Goal: Information Seeking & Learning: Learn about a topic

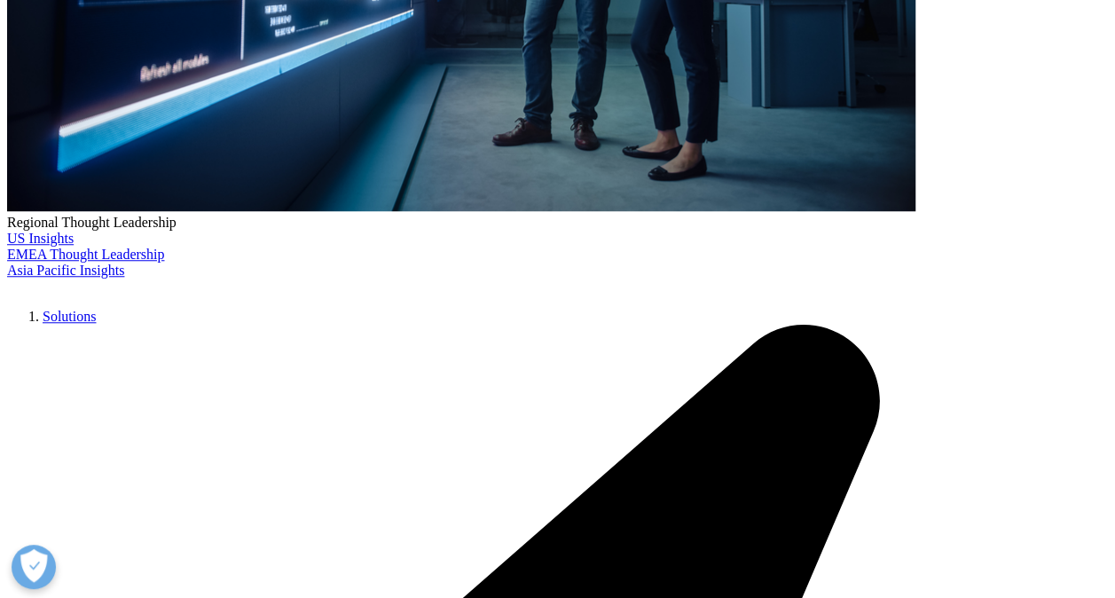
scroll to position [713, 1046]
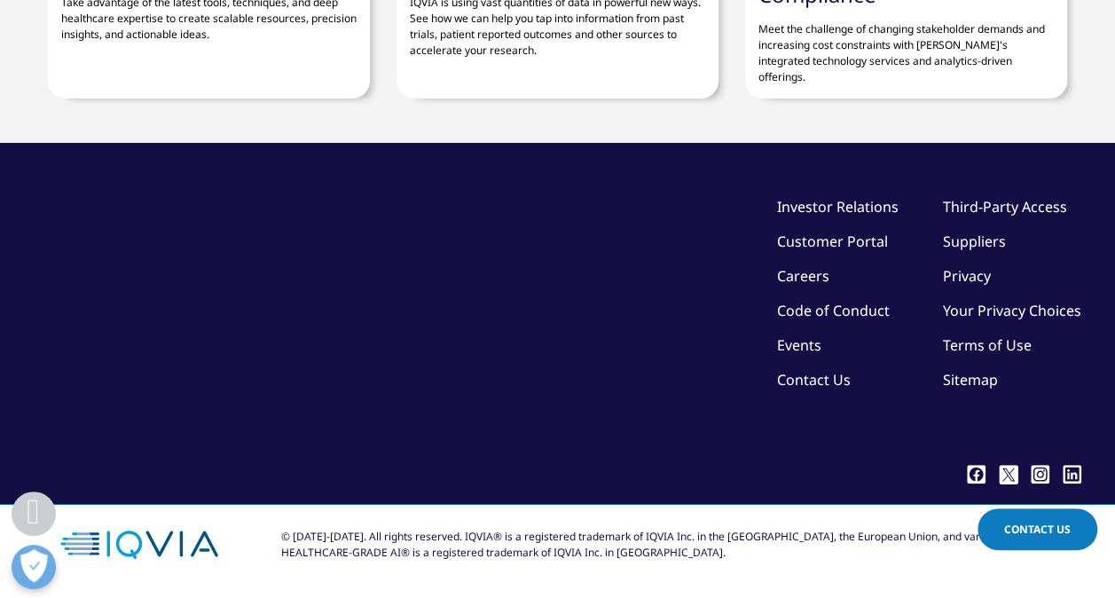
scroll to position [6384, 0]
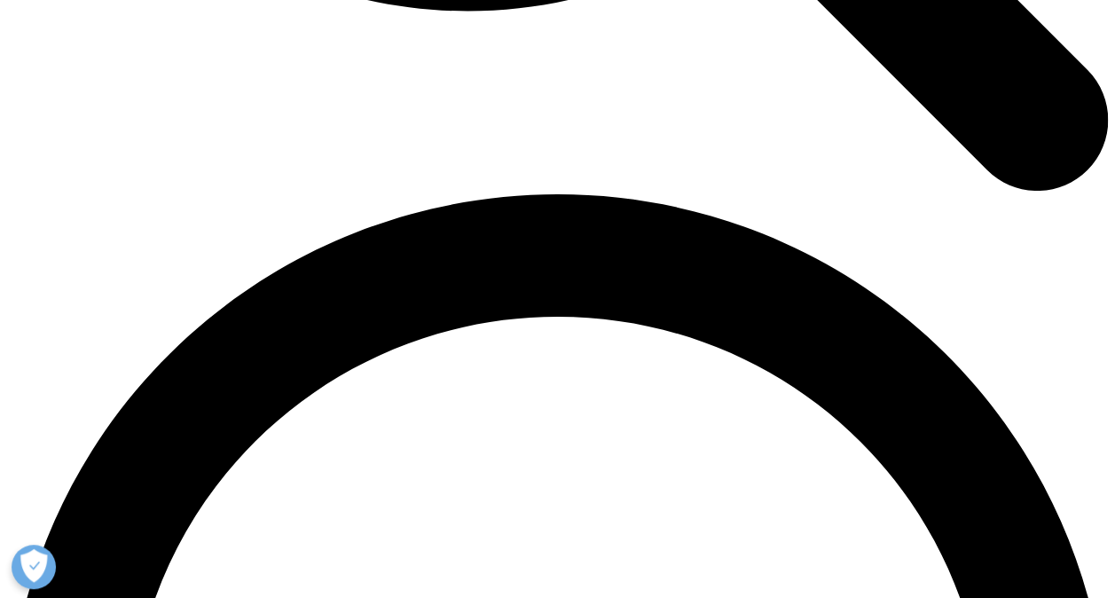
scroll to position [2128, 0]
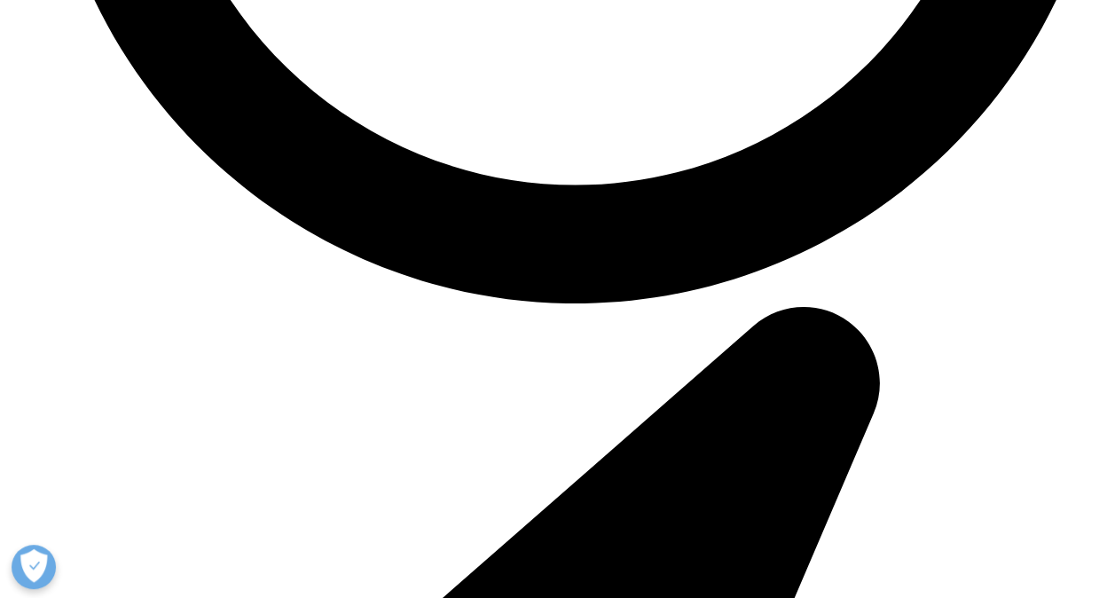
scroll to position [7891, 0]
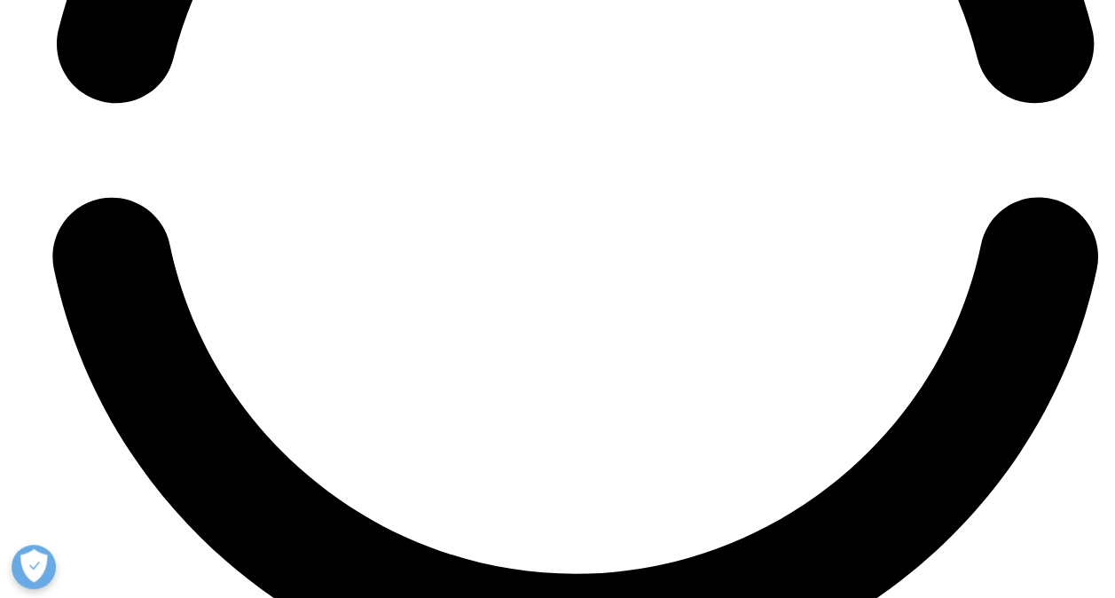
scroll to position [7270, 0]
